Goal: Information Seeking & Learning: Understand process/instructions

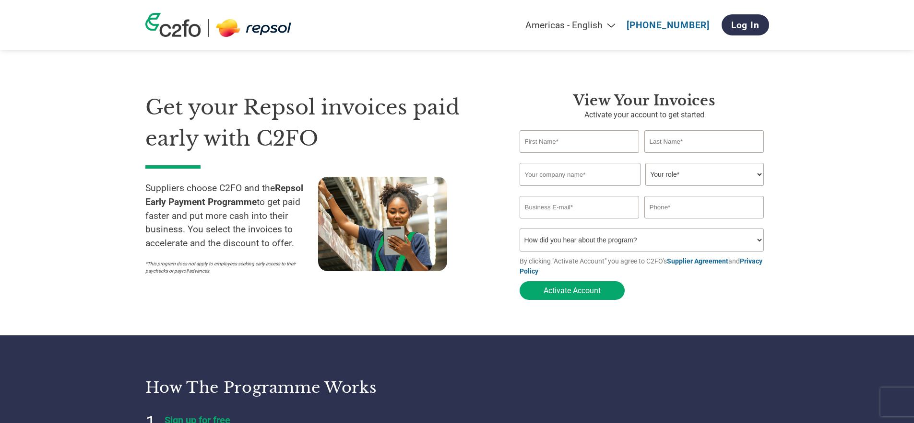
select select "en-[GEOGRAPHIC_DATA]"
drag, startPoint x: 195, startPoint y: 271, endPoint x: 141, endPoint y: 258, distance: 55.7
click at [141, 258] on section "Get your Repsol invoices paid early with C2FO Suppliers choose C2FO and the Rep…" at bounding box center [457, 186] width 914 height 297
click at [136, 266] on section "Get your Repsol invoices paid early with C2FO Suppliers choose C2FO and the Rep…" at bounding box center [457, 186] width 914 height 297
drag, startPoint x: 139, startPoint y: 259, endPoint x: 217, endPoint y: 271, distance: 79.2
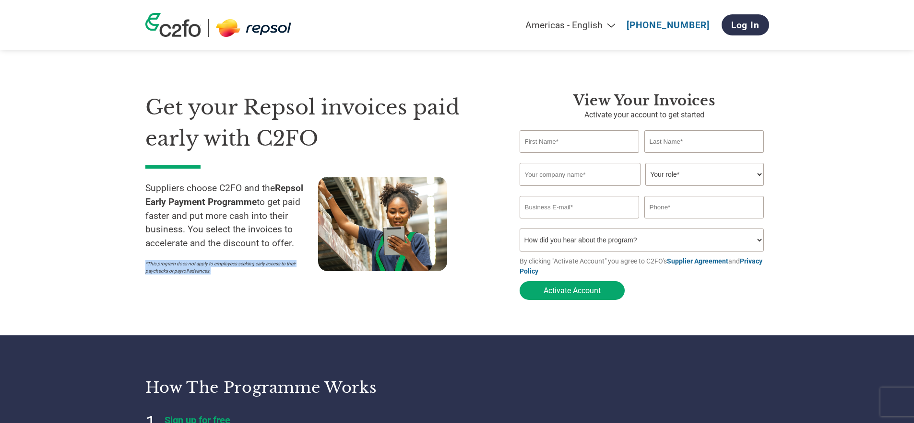
click at [217, 271] on section "Get your Repsol invoices paid early with C2FO Suppliers choose C2FO and the Rep…" at bounding box center [457, 186] width 914 height 297
click at [217, 271] on p "*This program does not apply to employees seeking early access to their paychec…" at bounding box center [226, 267] width 163 height 14
drag, startPoint x: 218, startPoint y: 273, endPoint x: 142, endPoint y: 263, distance: 76.4
click at [142, 263] on section "Get your Repsol invoices paid early with C2FO Suppliers choose C2FO and the Rep…" at bounding box center [457, 186] width 914 height 297
click at [147, 269] on p "*This program does not apply to employees seeking early access to their paychec…" at bounding box center [226, 267] width 163 height 14
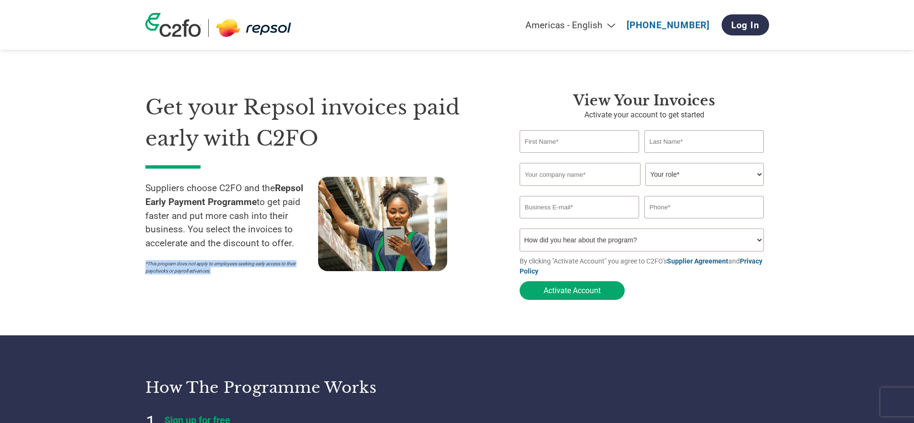
drag, startPoint x: 144, startPoint y: 263, endPoint x: 267, endPoint y: 270, distance: 123.0
click at [267, 270] on section "Get your Repsol invoices paid early with C2FO Suppliers choose C2FO and the Rep…" at bounding box center [457, 186] width 914 height 297
click at [267, 270] on p "*This program does not apply to employees seeking early access to their paychec…" at bounding box center [226, 267] width 163 height 14
drag, startPoint x: 267, startPoint y: 270, endPoint x: 147, endPoint y: 259, distance: 120.4
click at [147, 259] on div "Suppliers choose C2FO and the Repsol Early Payment Programme to get paid faster…" at bounding box center [231, 228] width 173 height 103
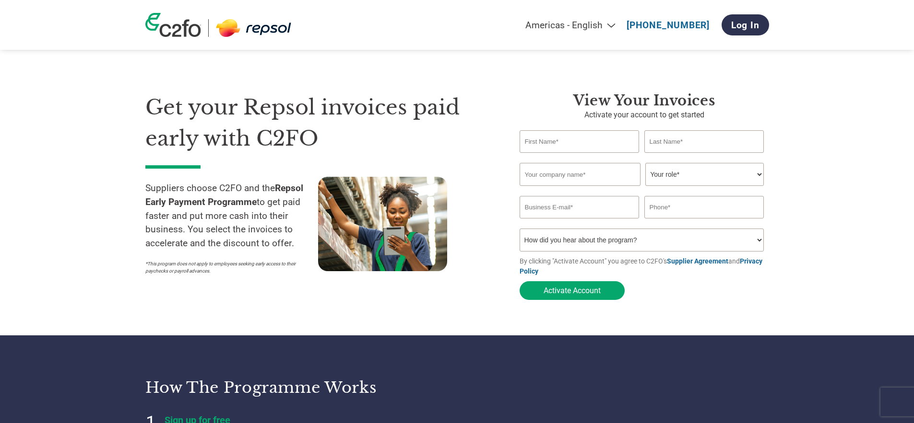
click at [413, 297] on div "Get your Repsol invoices paid early with C2FO Suppliers choose C2FO and the Rep…" at bounding box center [325, 198] width 360 height 213
